Goal: Information Seeking & Learning: Find specific fact

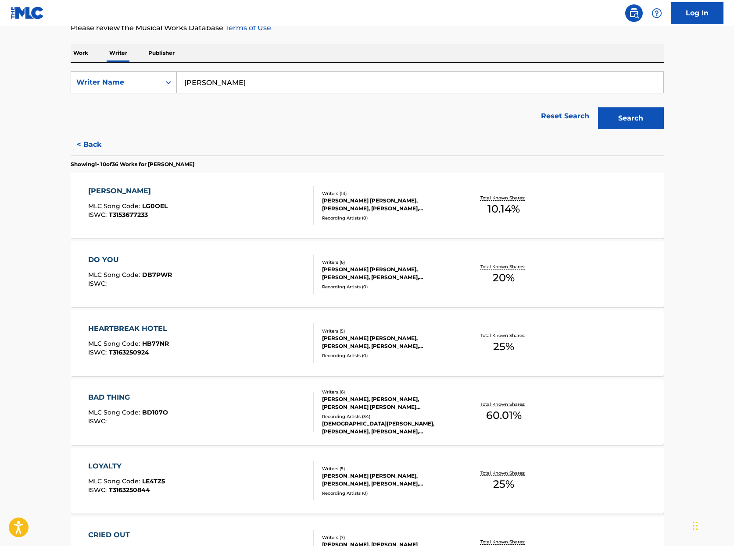
scroll to position [142, 0]
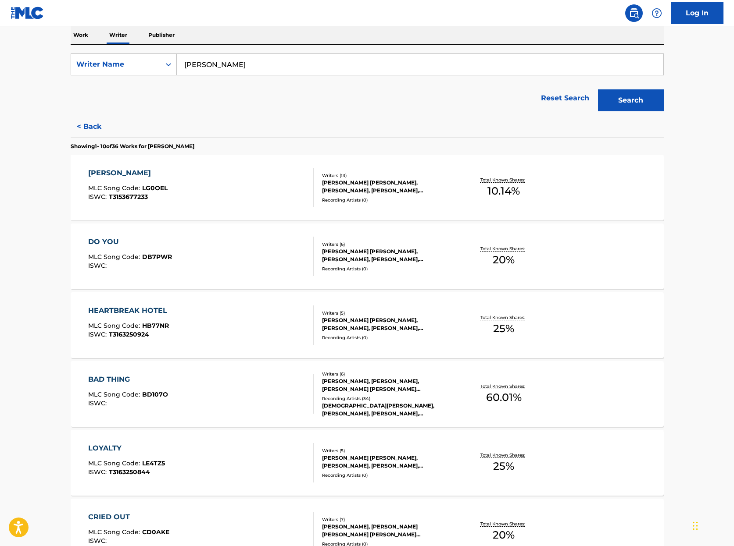
click at [119, 379] on div "BAD THING" at bounding box center [128, 380] width 80 height 11
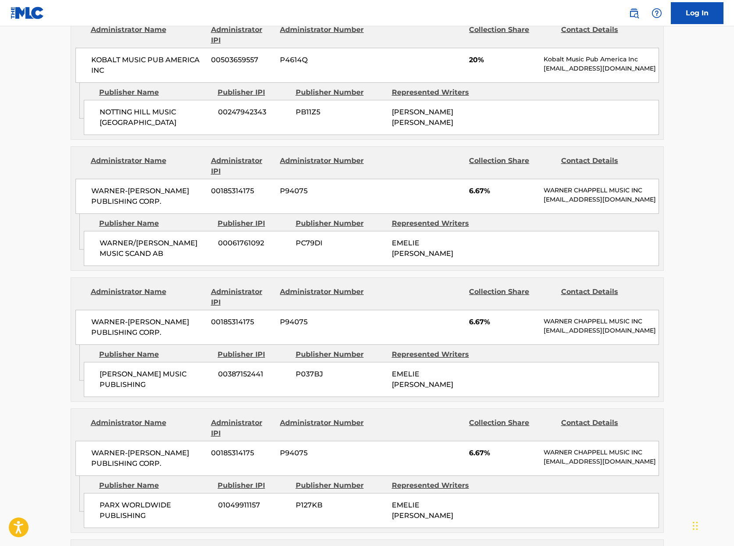
scroll to position [533, 0]
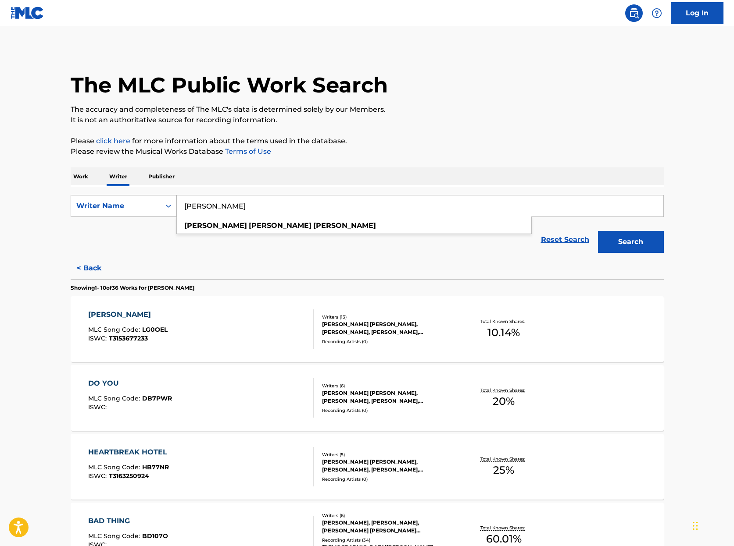
drag, startPoint x: 298, startPoint y: 214, endPoint x: 165, endPoint y: 207, distance: 132.7
click at [165, 207] on div "SearchWithCriteria4fa9d6cb-7f11-4ea8-9466-f8aa94c83ea5 Writer Name jessica loui…" at bounding box center [367, 206] width 593 height 22
click at [89, 177] on p "Work" at bounding box center [81, 177] width 20 height 18
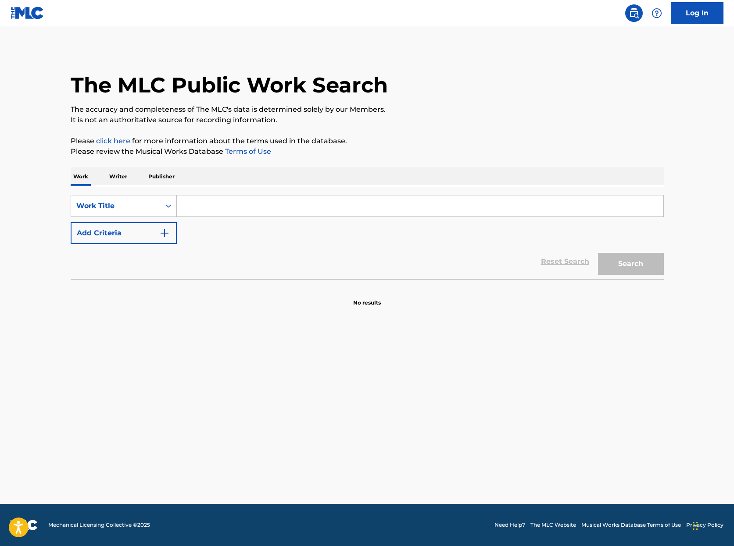
click at [203, 207] on input "Search Form" at bounding box center [420, 206] width 486 height 21
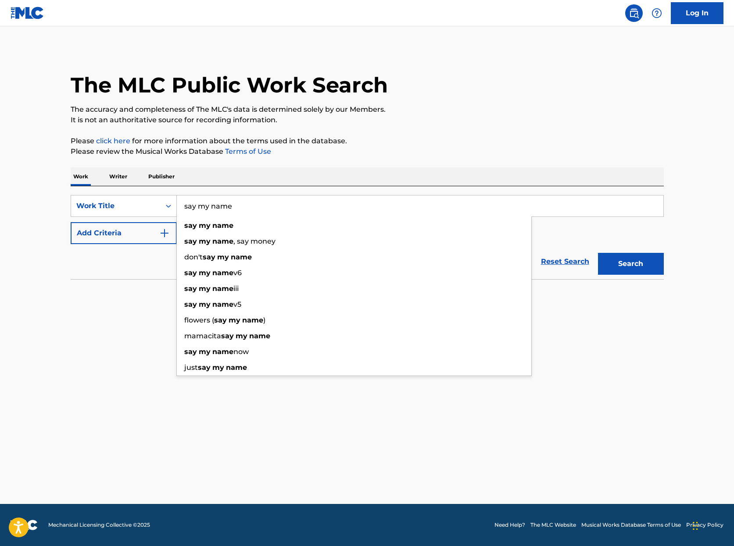
type input "say my name"
click at [630, 264] on button "Search" at bounding box center [631, 264] width 66 height 22
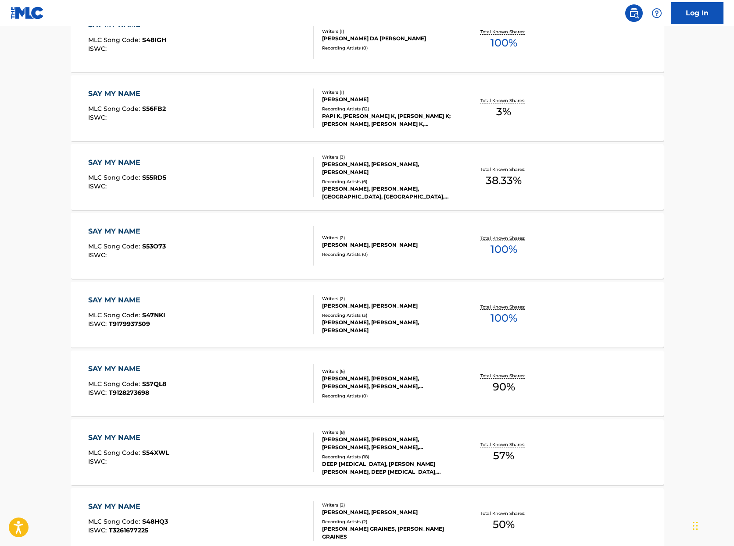
scroll to position [426, 0]
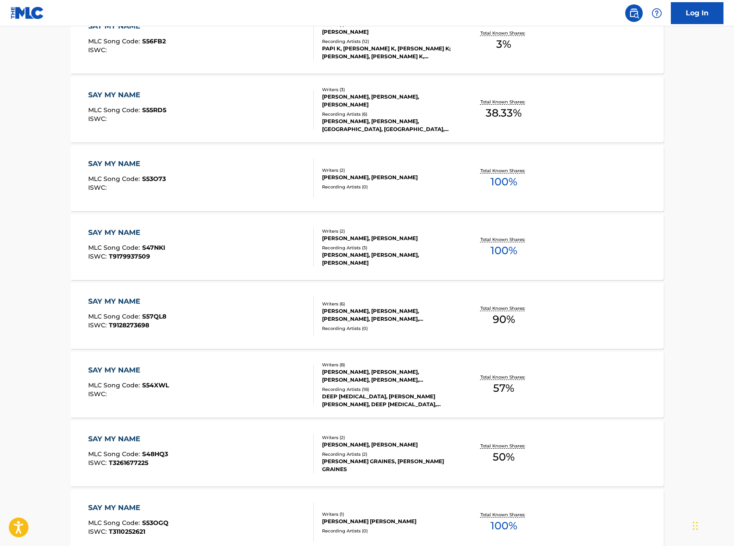
click at [114, 372] on div "SAY MY NAME" at bounding box center [128, 370] width 81 height 11
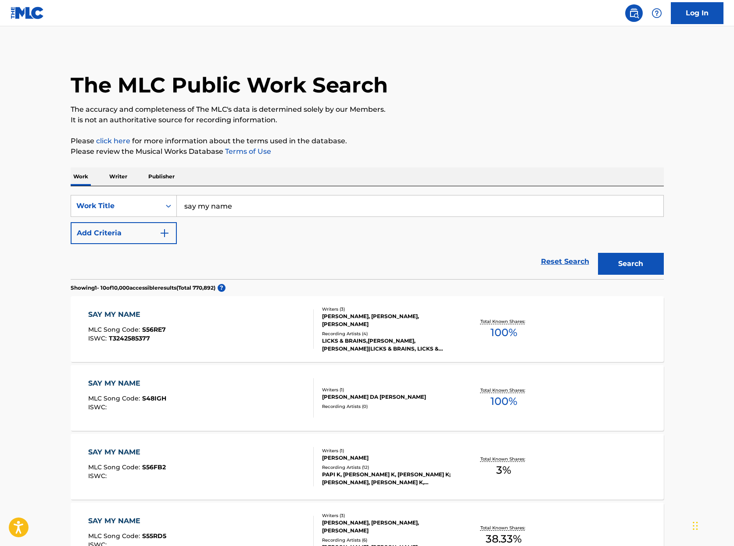
click at [112, 180] on p "Writer" at bounding box center [118, 177] width 23 height 18
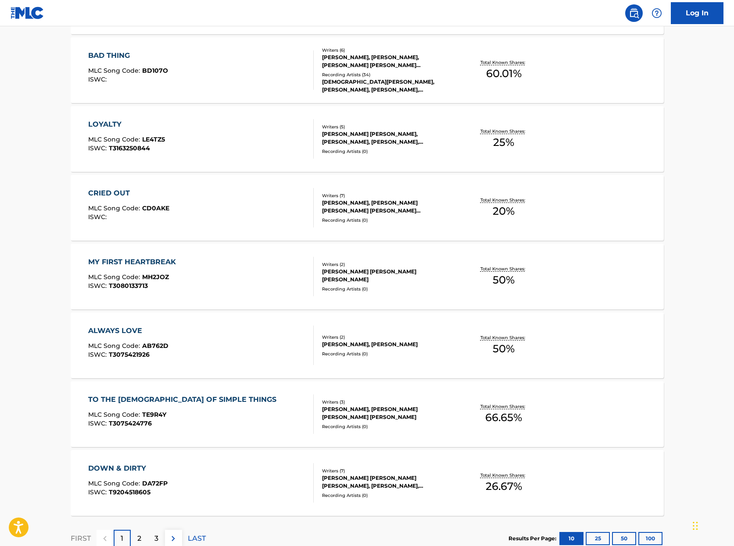
scroll to position [486, 0]
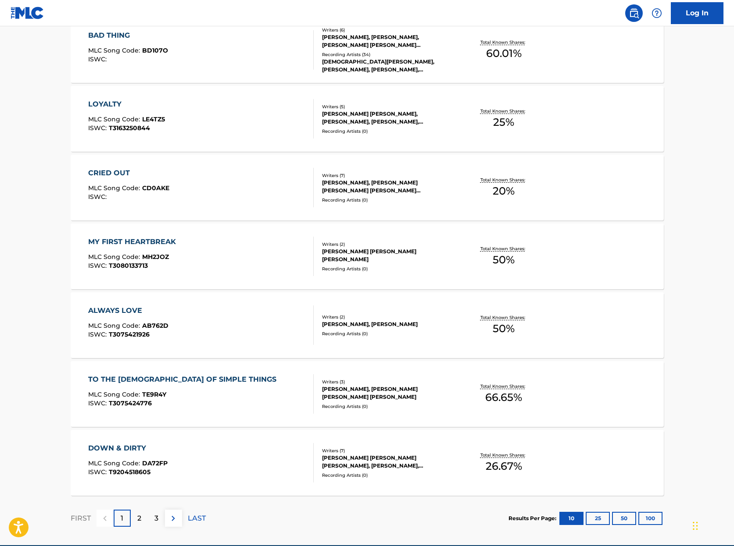
click at [128, 447] on div "DOWN & DIRTY" at bounding box center [127, 448] width 79 height 11
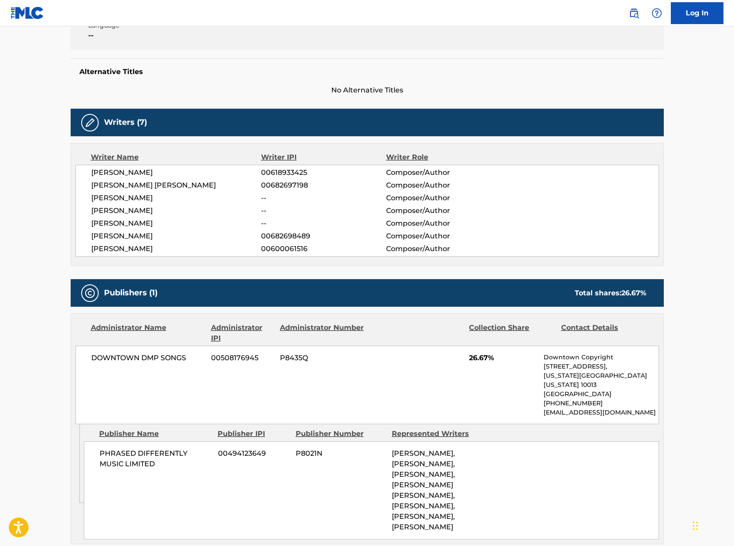
scroll to position [312, 0]
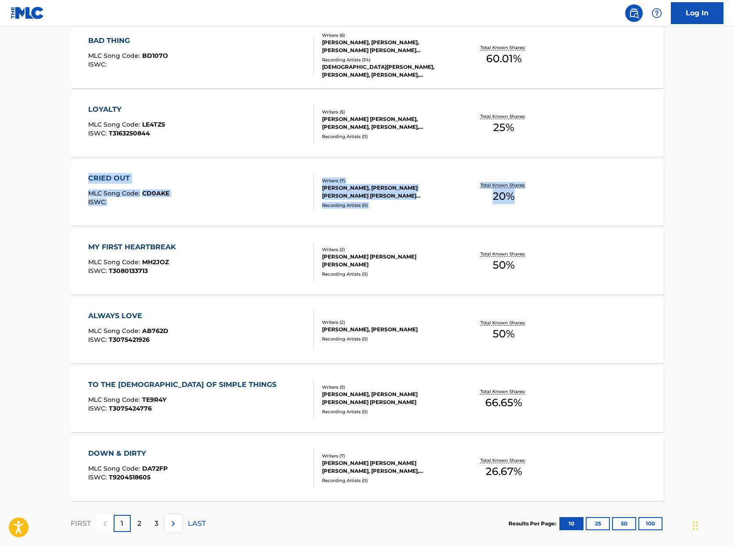
scroll to position [527, 0]
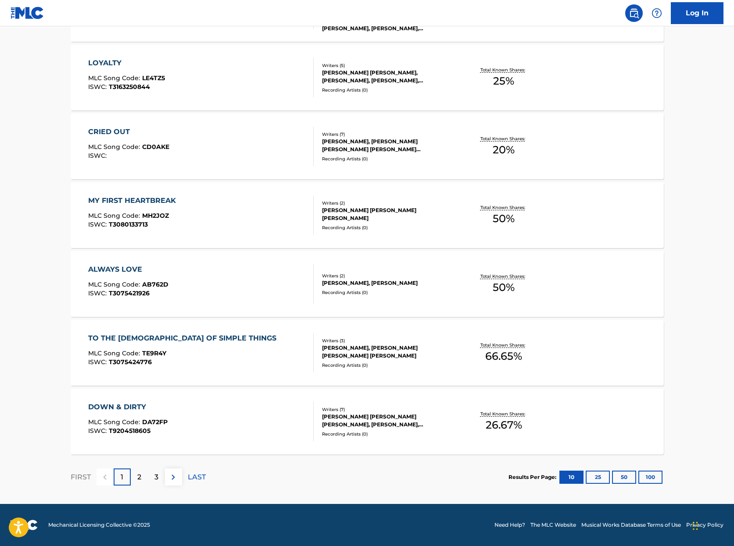
click at [133, 481] on div "2" at bounding box center [139, 477] width 17 height 17
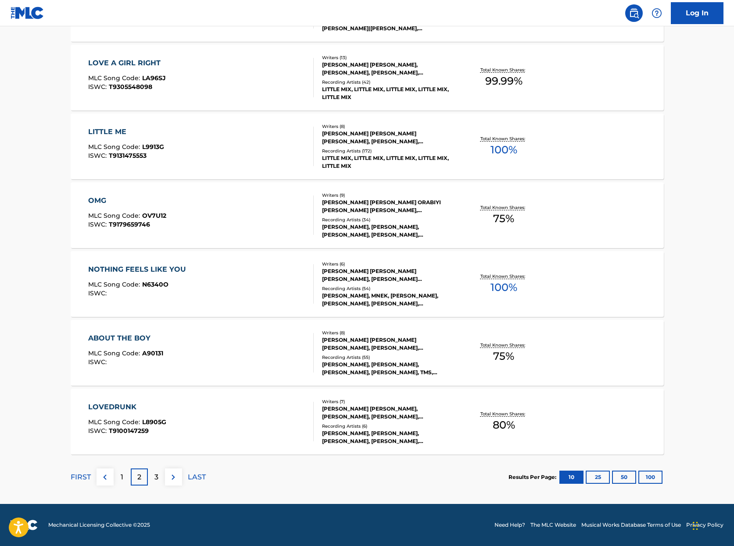
click at [157, 476] on p "3" at bounding box center [156, 477] width 4 height 11
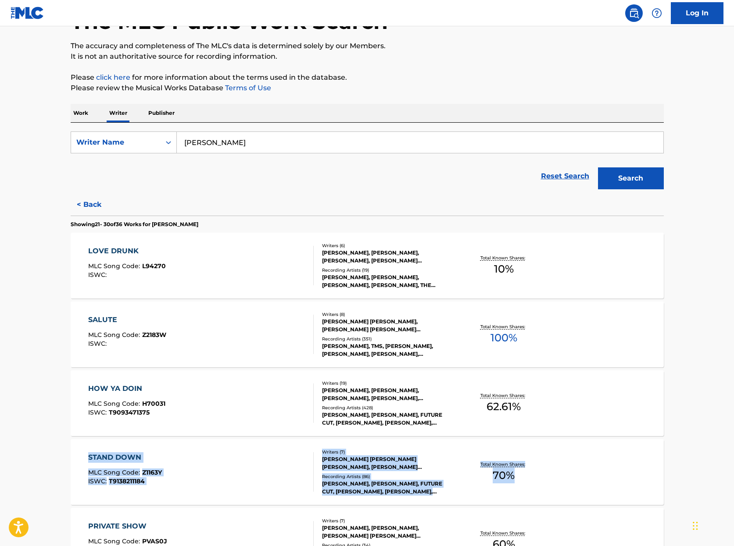
scroll to position [83, 0]
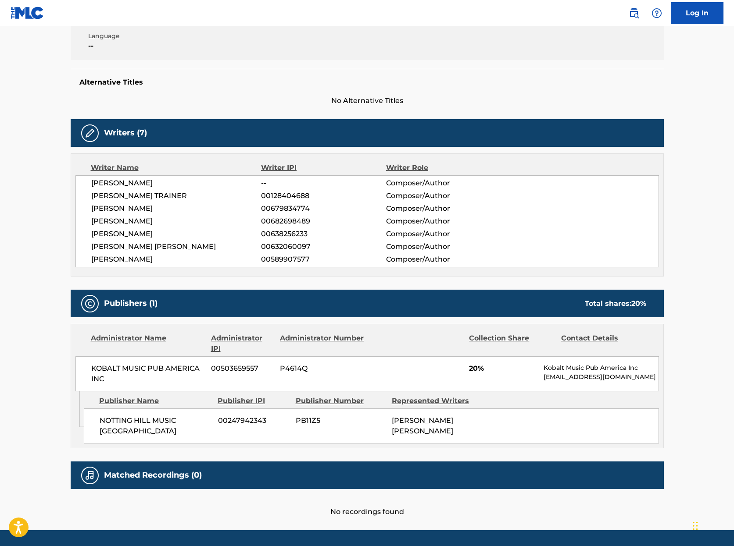
scroll to position [214, 0]
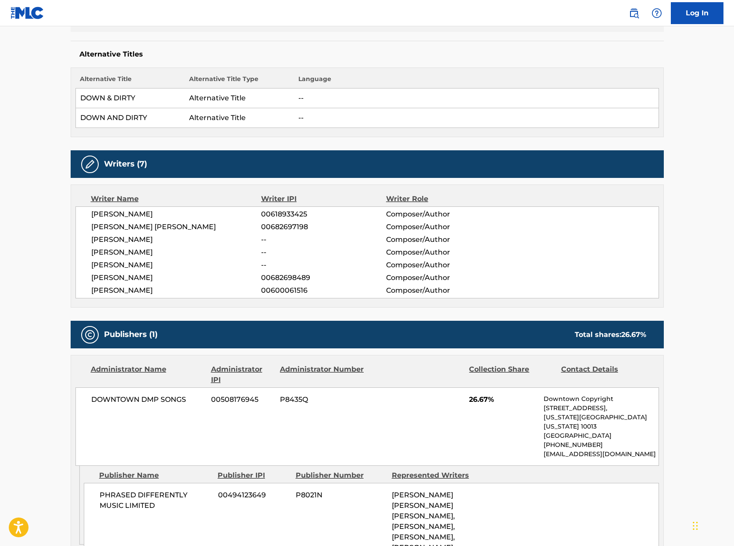
scroll to position [371, 0]
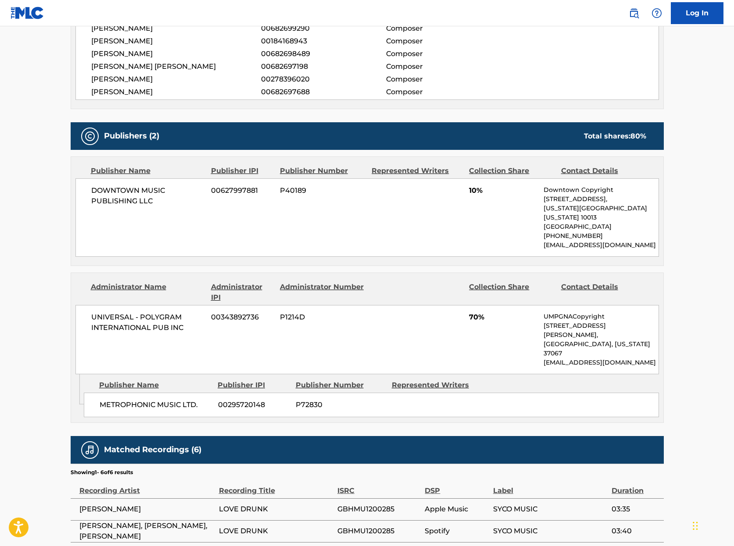
scroll to position [507, 0]
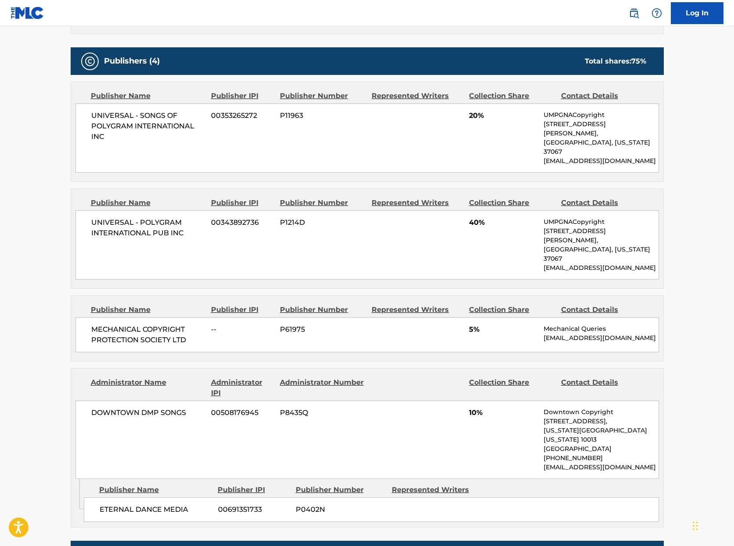
scroll to position [607, 0]
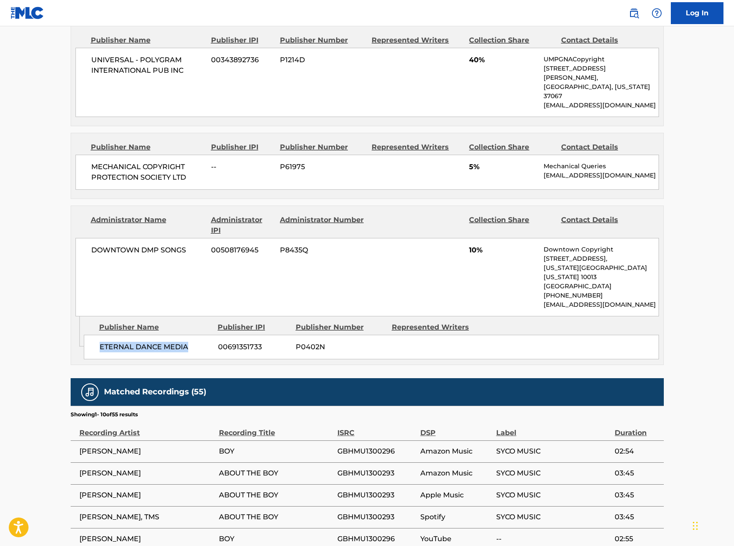
drag, startPoint x: 191, startPoint y: 305, endPoint x: 98, endPoint y: 304, distance: 93.4
click at [98, 335] on div "ETERNAL DANCE MEDIA 00691351733 P0402N" at bounding box center [371, 347] width 575 height 25
copy span "ETERNAL DANCE MEDIA"
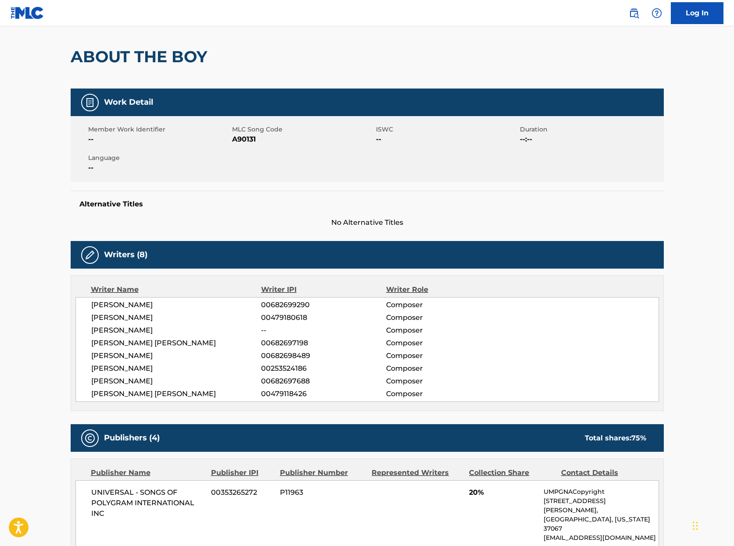
scroll to position [0, 0]
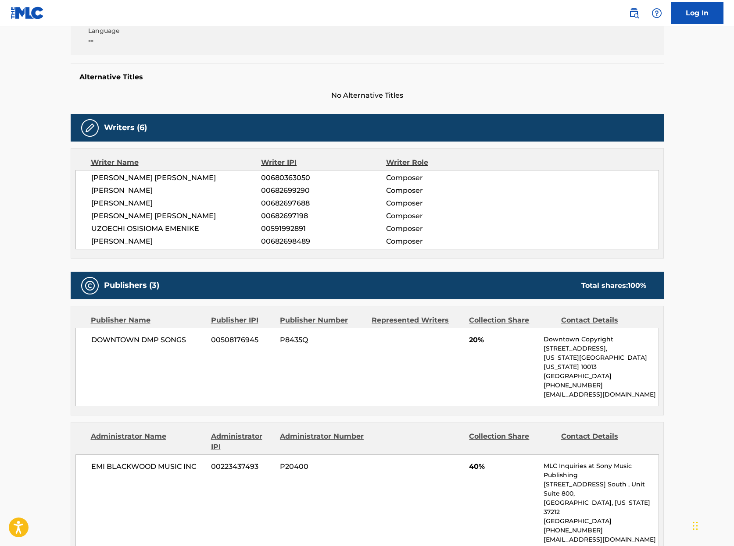
scroll to position [130, 0]
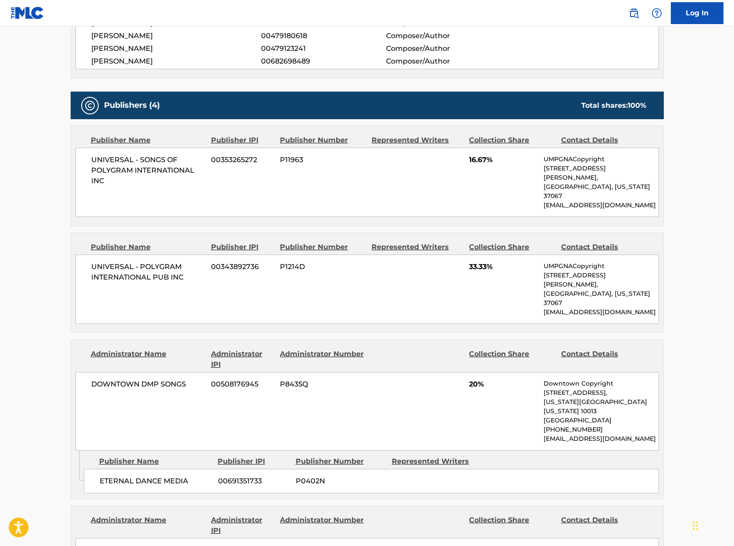
scroll to position [399, 0]
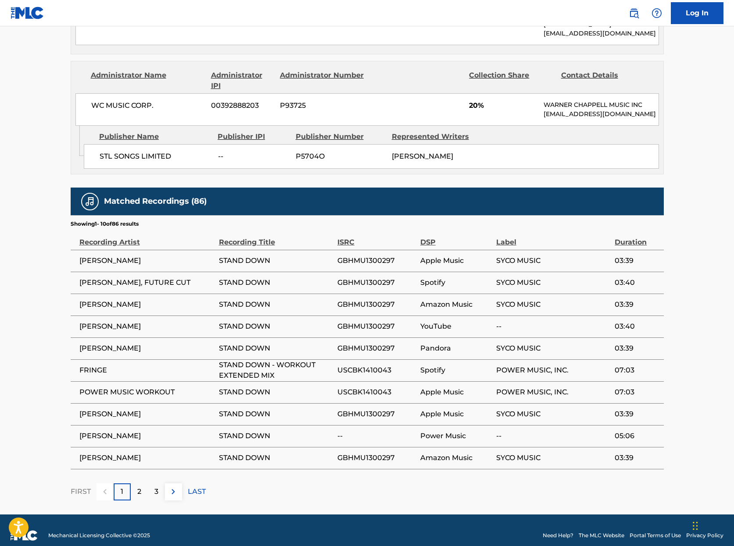
scroll to position [153, 0]
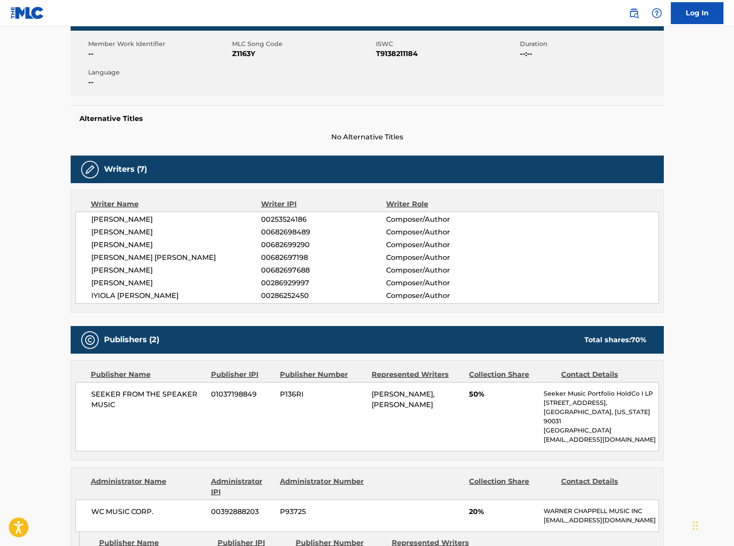
drag, startPoint x: 194, startPoint y: 232, endPoint x: 83, endPoint y: 235, distance: 111.0
click at [83, 235] on div "LEWIS SHAZNEY 00253524186 Composer/Author JESSICA LOUISE NELSON 00682698489 Com…" at bounding box center [366, 258] width 583 height 92
copy span "[PERSON_NAME]"
